Goal: Transaction & Acquisition: Purchase product/service

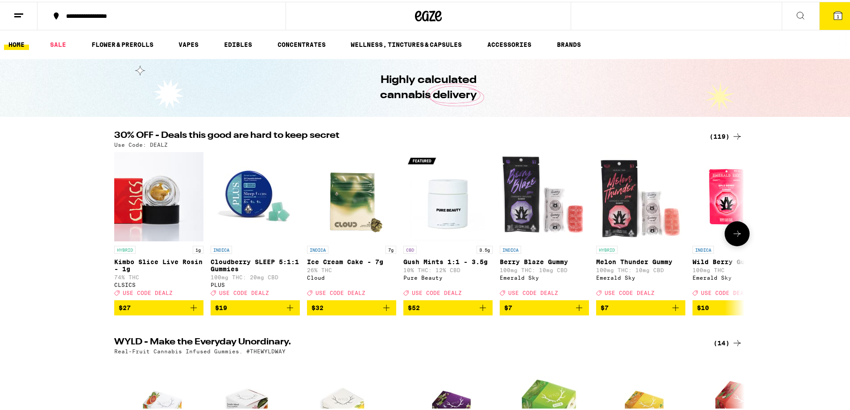
click at [164, 189] on img "Open page for Kimbo Slice Live Rosin - 1g from CLSICS" at bounding box center [158, 194] width 89 height 89
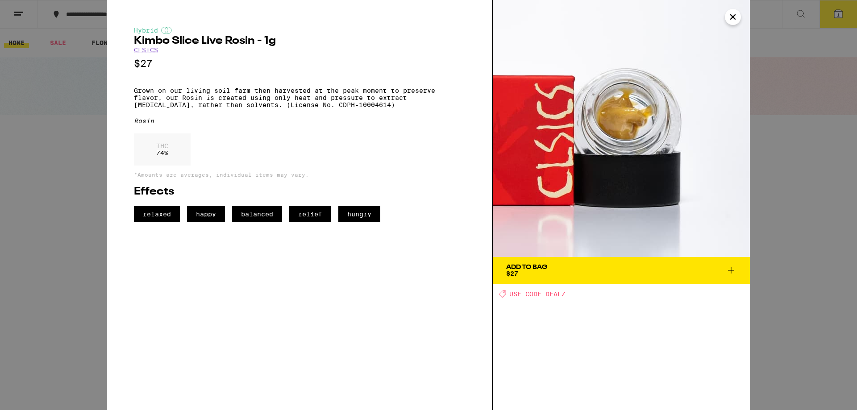
click at [735, 17] on icon "Close" at bounding box center [733, 16] width 11 height 13
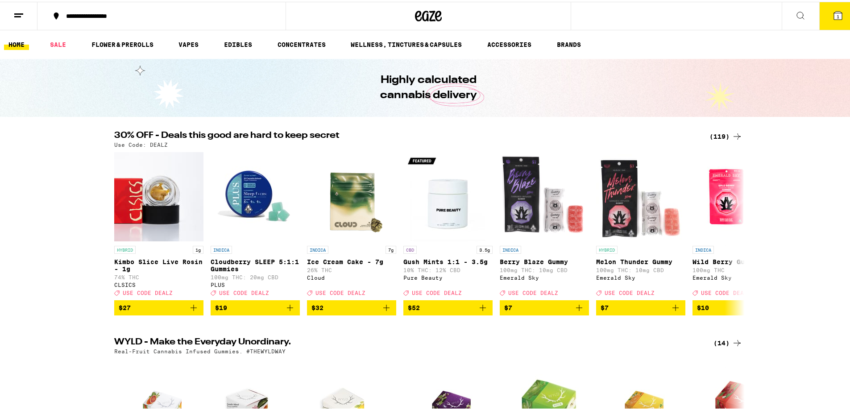
click at [720, 132] on div "(119)" at bounding box center [726, 134] width 33 height 11
